Goal: Information Seeking & Learning: Learn about a topic

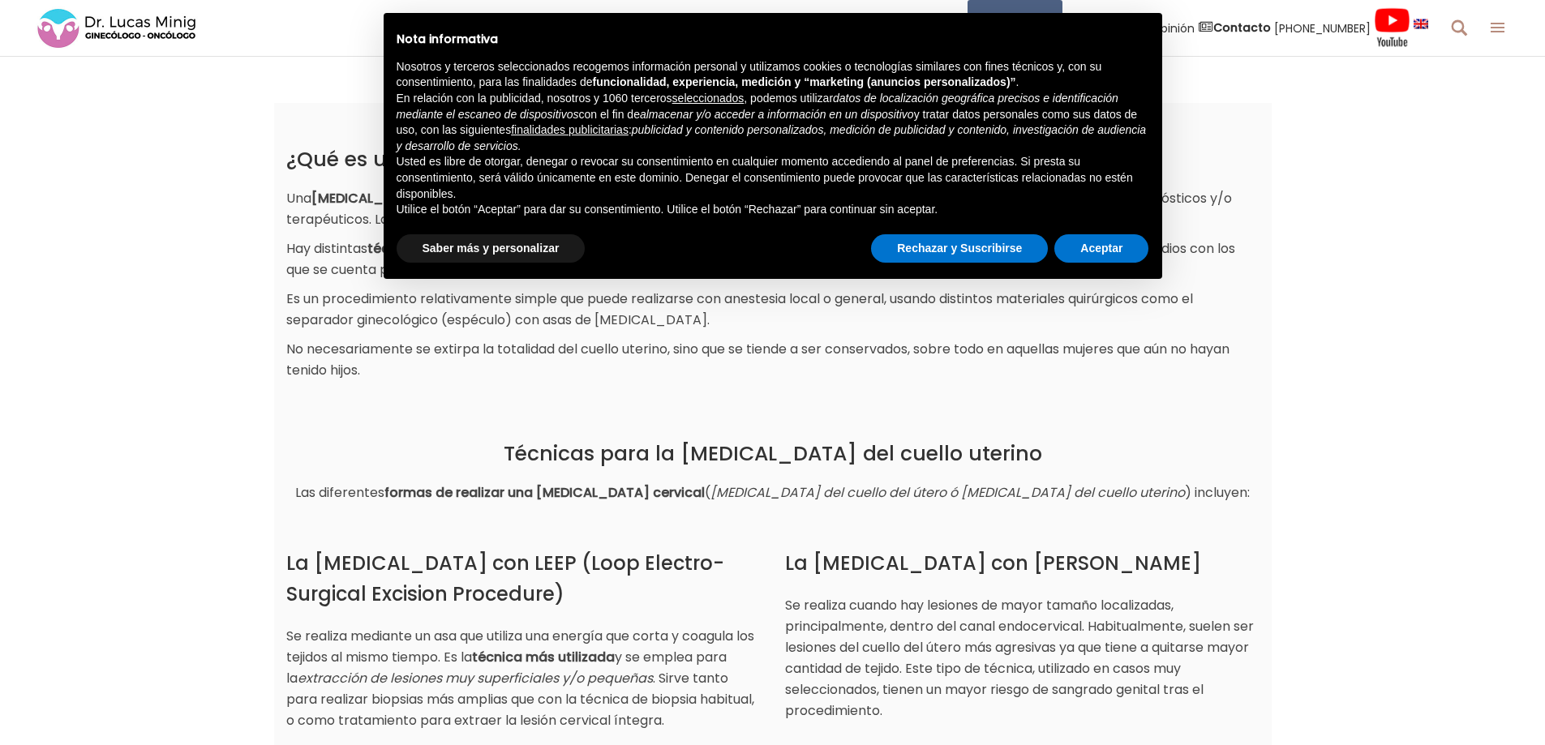
scroll to position [1775, 0]
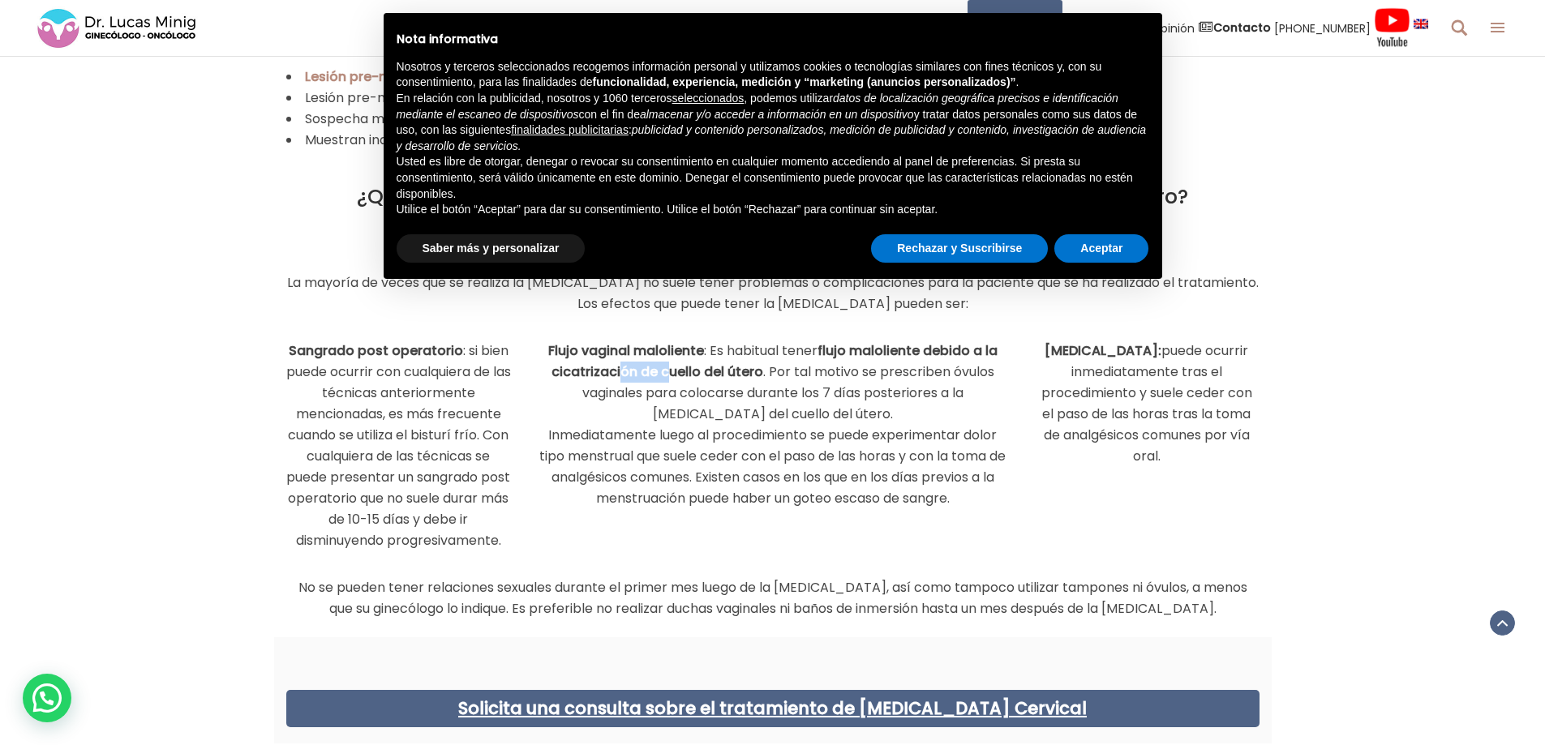
drag, startPoint x: 620, startPoint y: 372, endPoint x: 689, endPoint y: 368, distance: 68.2
click at [689, 368] on strong "flujo maloliente debido a la cicatrización de cuello del útero" at bounding box center [775, 361] width 446 height 40
drag, startPoint x: 624, startPoint y: 393, endPoint x: 717, endPoint y: 393, distance: 92.5
click at [717, 393] on p "Flujo vaginal maloliente : Es habitual tener flujo maloliente debido a la cicat…" at bounding box center [772, 425] width 474 height 169
drag, startPoint x: 589, startPoint y: 438, endPoint x: 744, endPoint y: 440, distance: 154.9
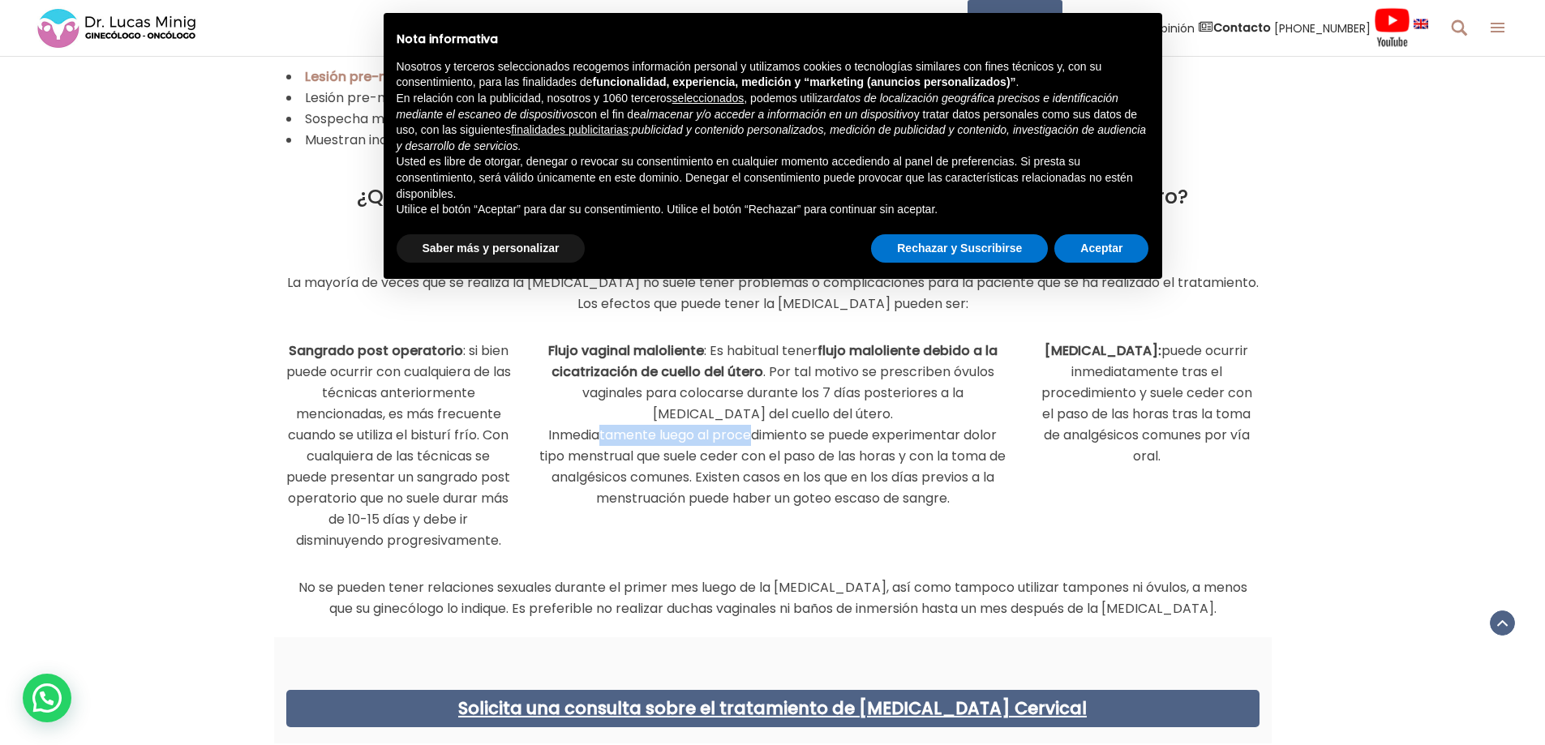
click at [744, 440] on p "Flujo vaginal maloliente : Es habitual tener flujo maloliente debido a la cicat…" at bounding box center [772, 425] width 474 height 169
drag, startPoint x: 659, startPoint y: 457, endPoint x: 802, endPoint y: 451, distance: 142.9
click at [802, 451] on p "Flujo vaginal maloliente : Es habitual tener flujo maloliente debido a la cicat…" at bounding box center [772, 425] width 474 height 169
drag, startPoint x: 955, startPoint y: 453, endPoint x: 1011, endPoint y: 452, distance: 56.0
click at [1011, 452] on div "Flujo vaginal maloliente : Es habitual tener flujo maloliente debido a la cicat…" at bounding box center [772, 421] width 499 height 177
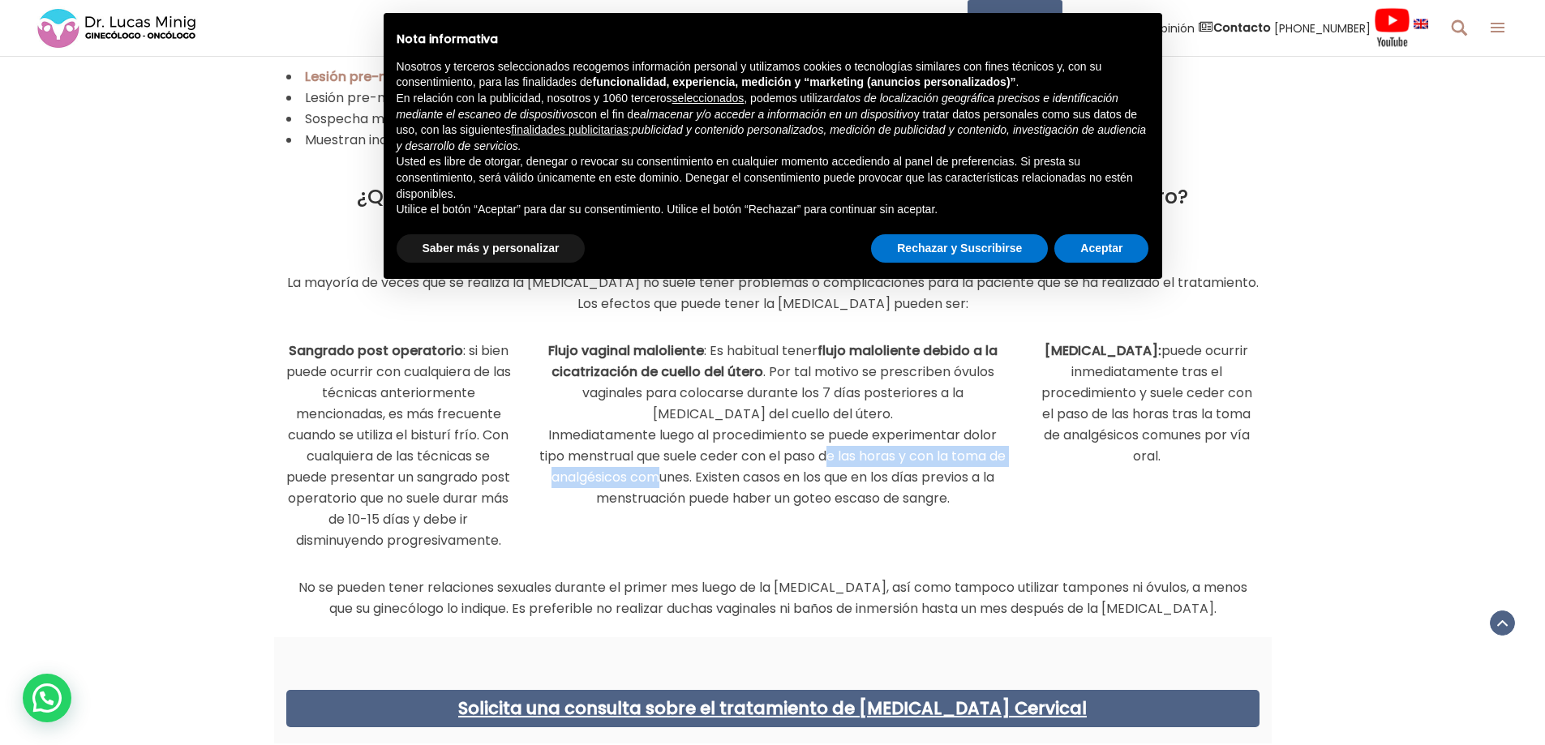
drag, startPoint x: 664, startPoint y: 478, endPoint x: 830, endPoint y: 466, distance: 165.8
click at [829, 466] on p "Flujo vaginal maloliente : Es habitual tener flujo maloliente debido a la cicat…" at bounding box center [772, 425] width 474 height 169
click at [774, 485] on p "Flujo vaginal maloliente : Es habitual tener flujo maloliente debido a la cicat…" at bounding box center [772, 425] width 474 height 169
drag, startPoint x: 779, startPoint y: 474, endPoint x: 979, endPoint y: 496, distance: 201.6
click at [979, 496] on p "Flujo vaginal maloliente : Es habitual tener flujo maloliente debido a la cicat…" at bounding box center [772, 425] width 474 height 169
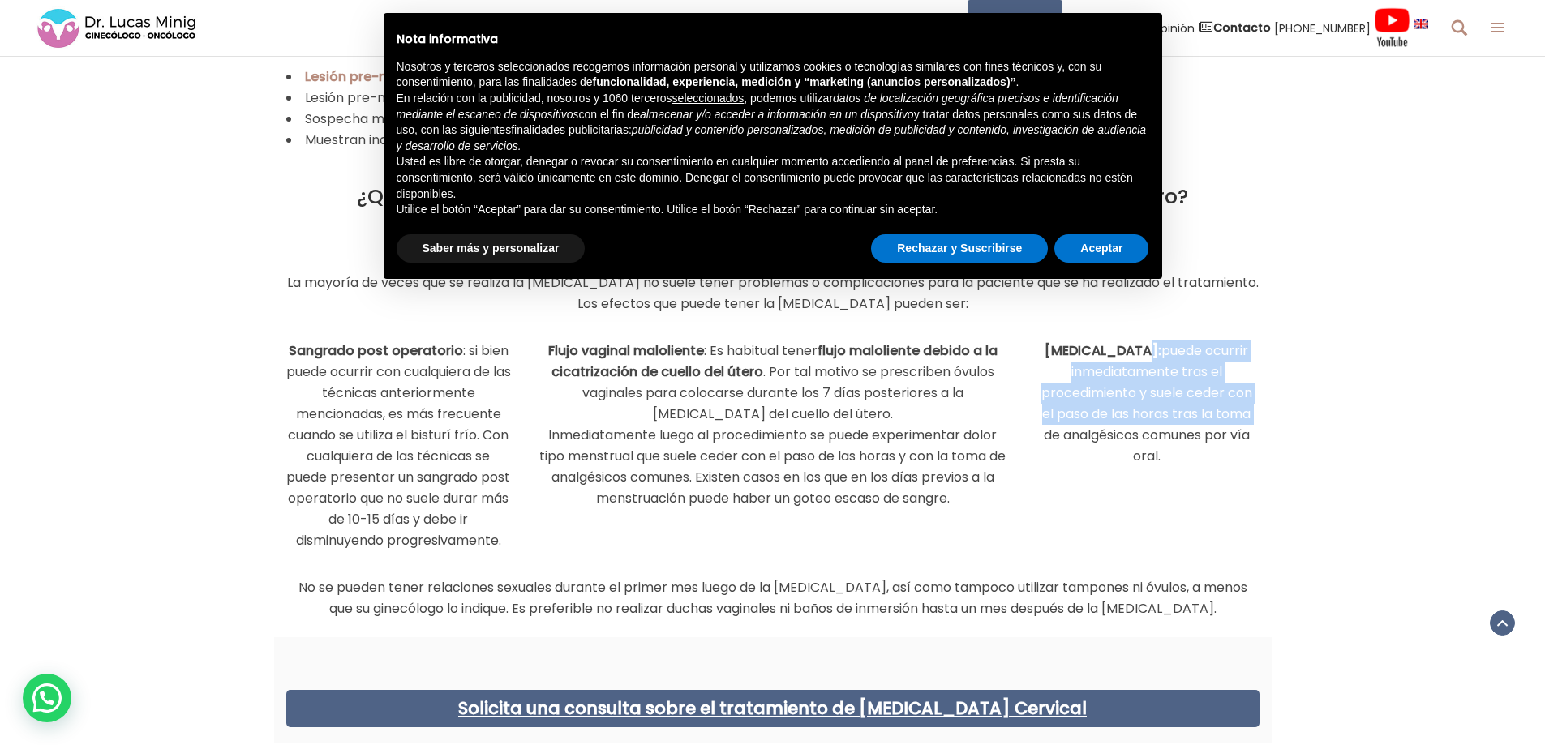
drag, startPoint x: 1140, startPoint y: 347, endPoint x: 1251, endPoint y: 410, distance: 127.9
click at [1251, 410] on p "[MEDICAL_DATA]: puede ocurrir inmediatamente tras el procedimiento y suele cede…" at bounding box center [1146, 404] width 225 height 127
click at [1170, 412] on p "[MEDICAL_DATA]: puede ocurrir inmediatamente tras el procedimiento y suele cede…" at bounding box center [1146, 404] width 225 height 127
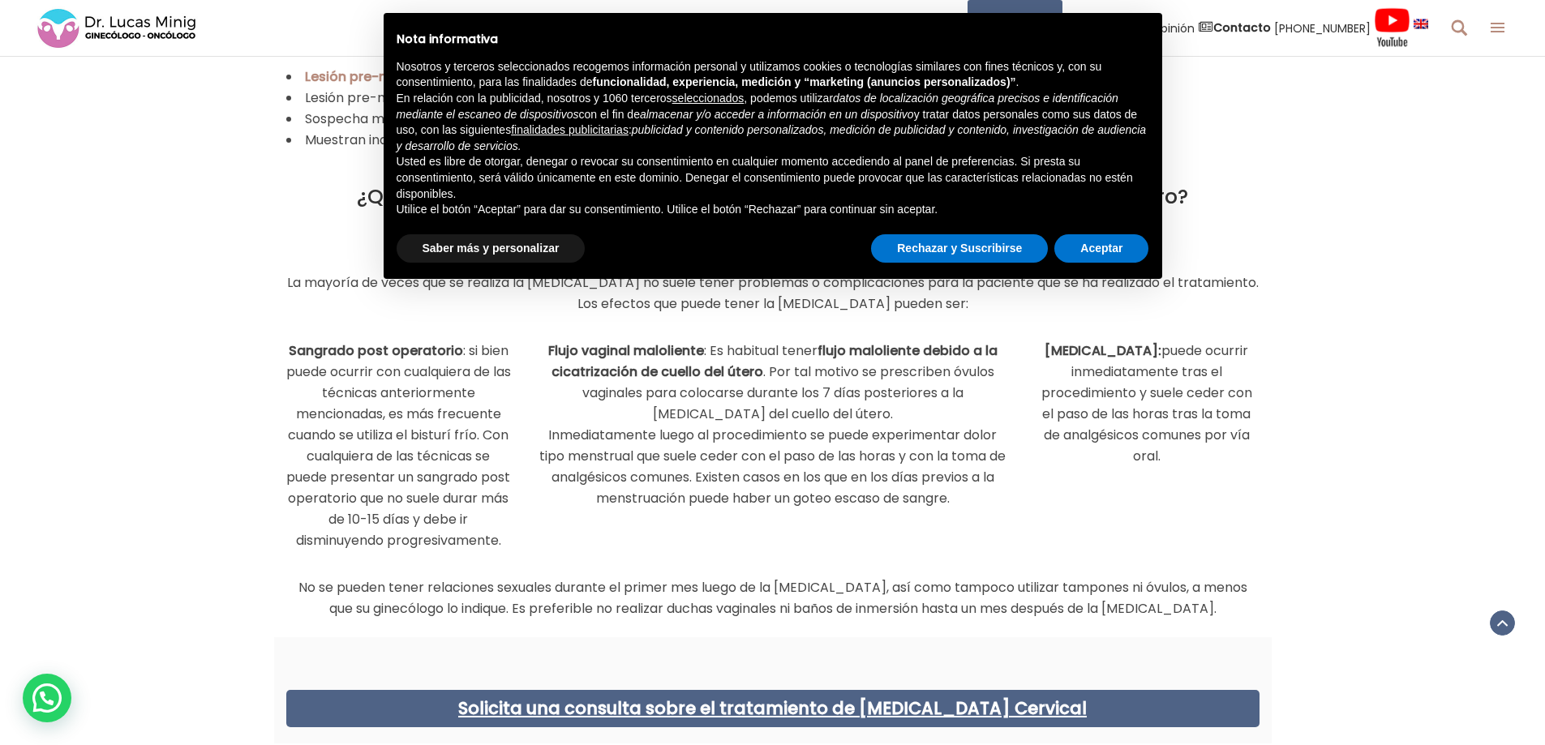
drag, startPoint x: 1114, startPoint y: 398, endPoint x: 1237, endPoint y: 503, distance: 161.1
click at [1237, 503] on div "Sangrado post operatorio : si bien puede ocurrir con cualquiera de las técnicas…" at bounding box center [773, 442] width 998 height 219
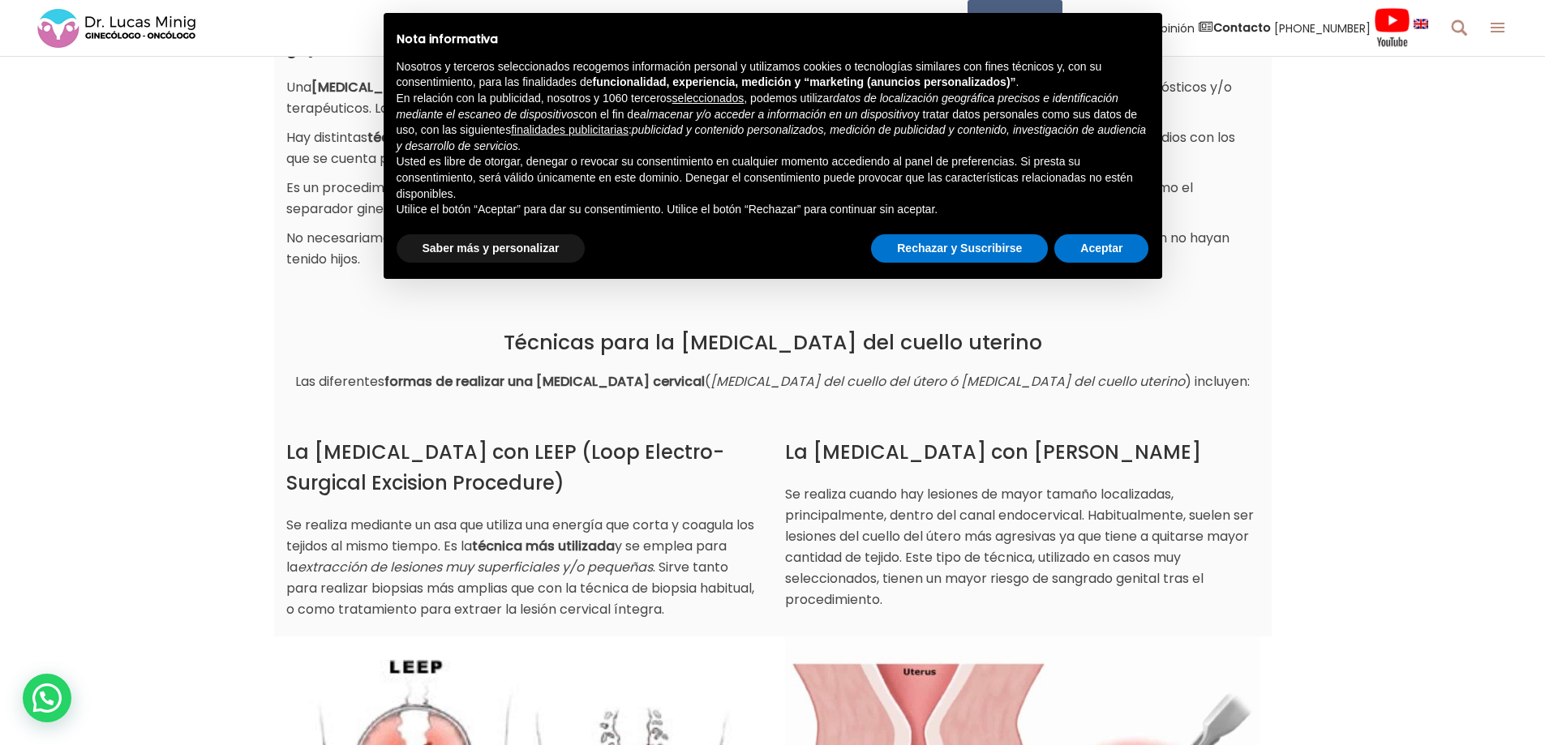
scroll to position [396, 0]
